Goal: Navigation & Orientation: Find specific page/section

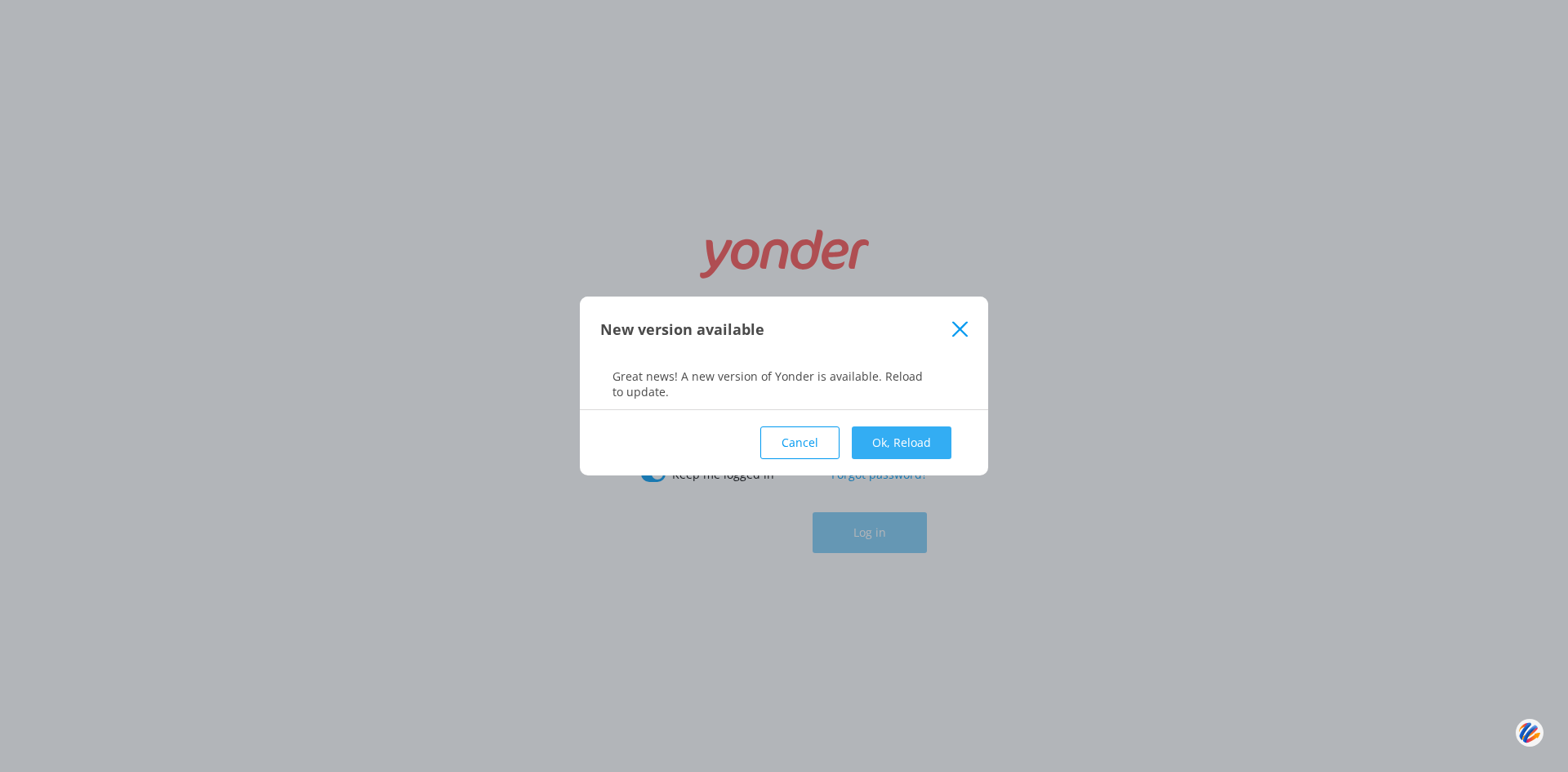
type input "[PERSON_NAME][EMAIL_ADDRESS][DOMAIN_NAME]"
click at [896, 442] on button "Ok, Reload" at bounding box center [901, 443] width 99 height 33
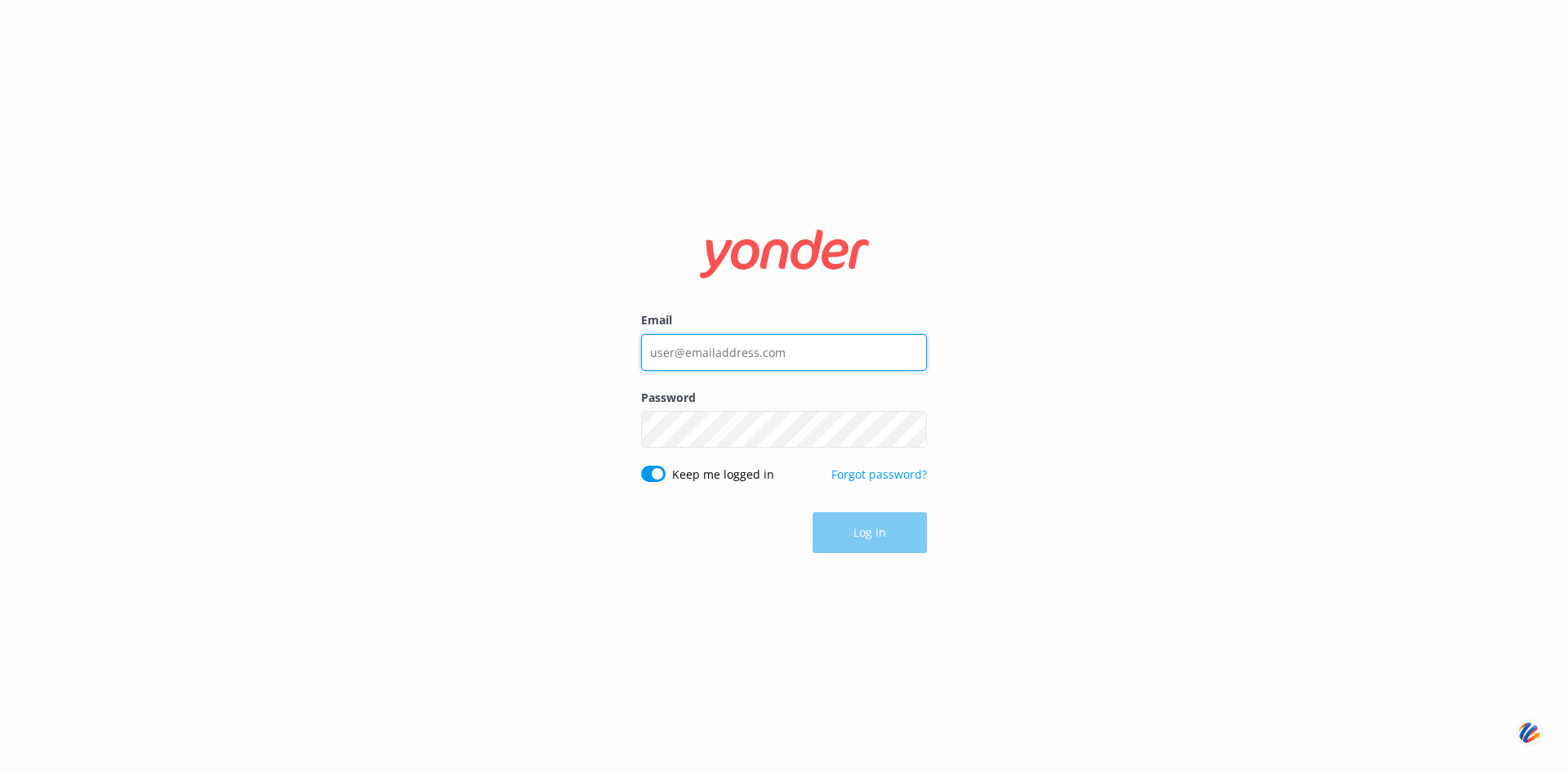
type input "[PERSON_NAME][EMAIL_ADDRESS][DOMAIN_NAME]"
click at [858, 523] on button "Log in" at bounding box center [869, 534] width 114 height 41
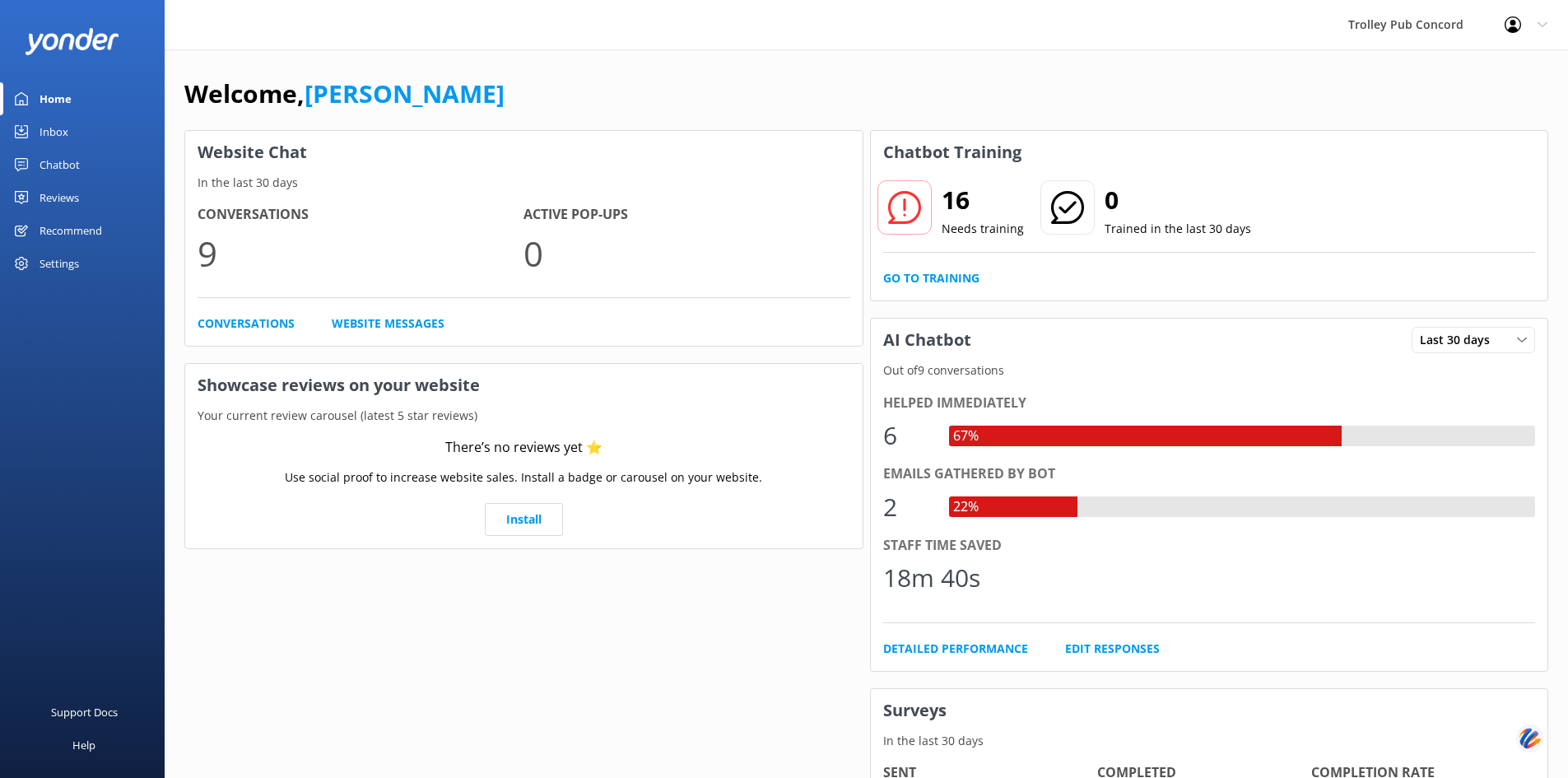
click at [44, 96] on div "Home" at bounding box center [55, 98] width 32 height 33
click at [247, 321] on link "Conversations" at bounding box center [246, 324] width 97 height 18
